Goal: Use online tool/utility: Utilize a website feature to perform a specific function

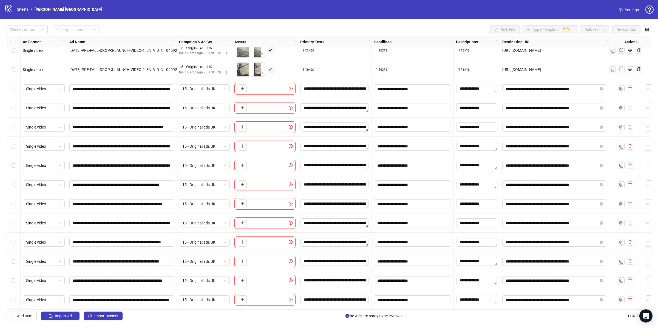
scroll to position [2023, 0]
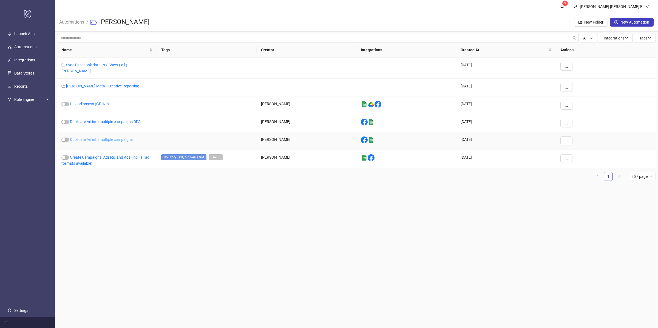
drag, startPoint x: 120, startPoint y: 133, endPoint x: 118, endPoint y: 135, distance: 3.3
click at [120, 133] on div "Duplicate Ad into multiple campaigns" at bounding box center [107, 141] width 100 height 18
click at [117, 137] on link "Duplicate Ad into multiple campaigns" at bounding box center [101, 139] width 63 height 4
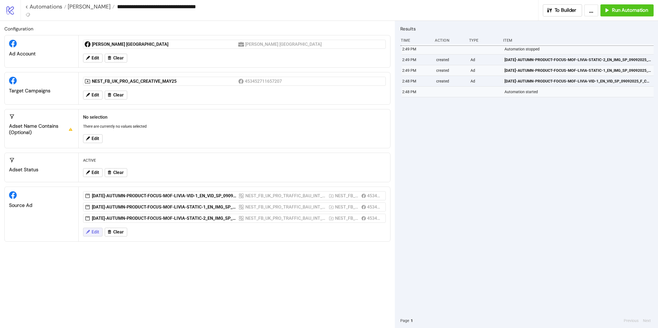
click at [91, 232] on button "Edit" at bounding box center [92, 232] width 19 height 9
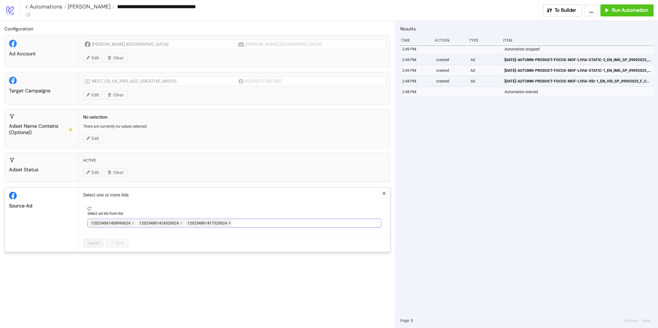
click at [228, 223] on icon "close" at bounding box center [229, 223] width 3 height 3
click at [181, 223] on icon "close" at bounding box center [181, 223] width 3 height 3
click at [132, 222] on icon "close" at bounding box center [133, 223] width 3 height 3
click at [135, 225] on div at bounding box center [232, 223] width 286 height 8
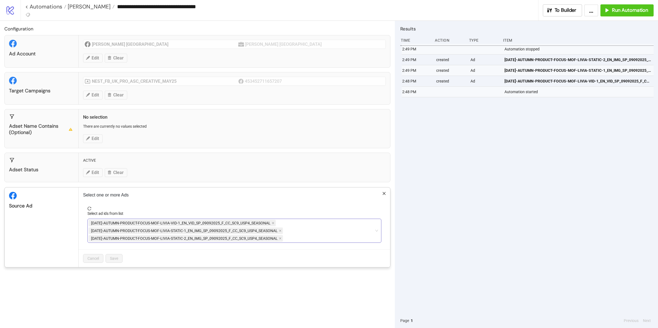
click at [272, 226] on span at bounding box center [273, 223] width 3 height 6
click at [281, 223] on icon "close" at bounding box center [280, 223] width 3 height 3
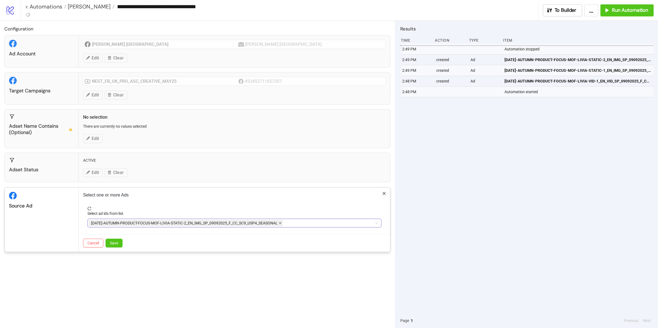
click at [281, 225] on span at bounding box center [280, 223] width 3 height 6
click at [279, 227] on div at bounding box center [232, 223] width 286 height 8
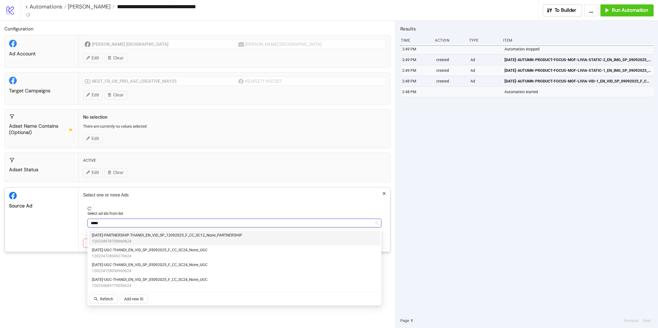
type input "******"
click at [257, 236] on div "AD272-PARTNERSHIP-THANDI_EN_VID_SP_12092025_F_CC_SC12_None_PARTNERSHIP 12023497…" at bounding box center [234, 238] width 285 height 12
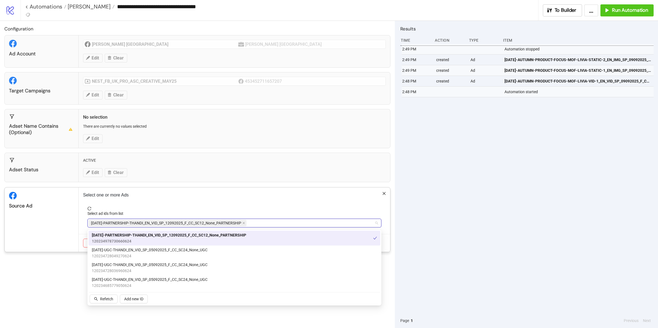
click at [59, 224] on div "Source Ad" at bounding box center [42, 219] width 74 height 64
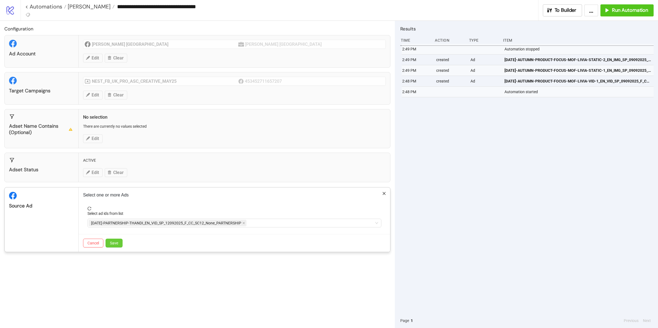
click at [116, 243] on span "Save" at bounding box center [114, 243] width 8 height 4
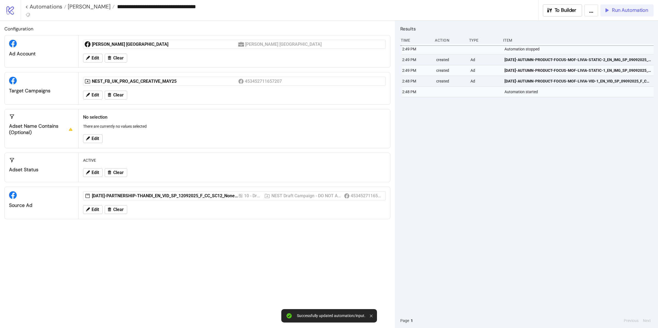
click at [619, 15] on button "Run Automation" at bounding box center [626, 10] width 53 height 12
